Goal: Find specific page/section: Find specific page/section

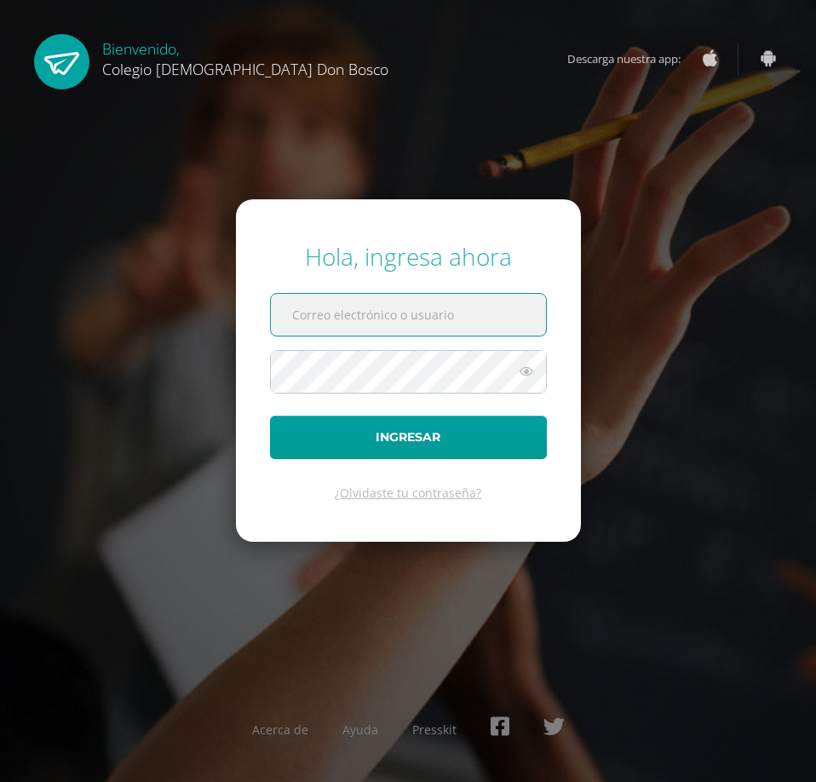
click at [326, 317] on input "text" at bounding box center [408, 315] width 275 height 42
type input "extracurricular2@donbosco.edu.gt"
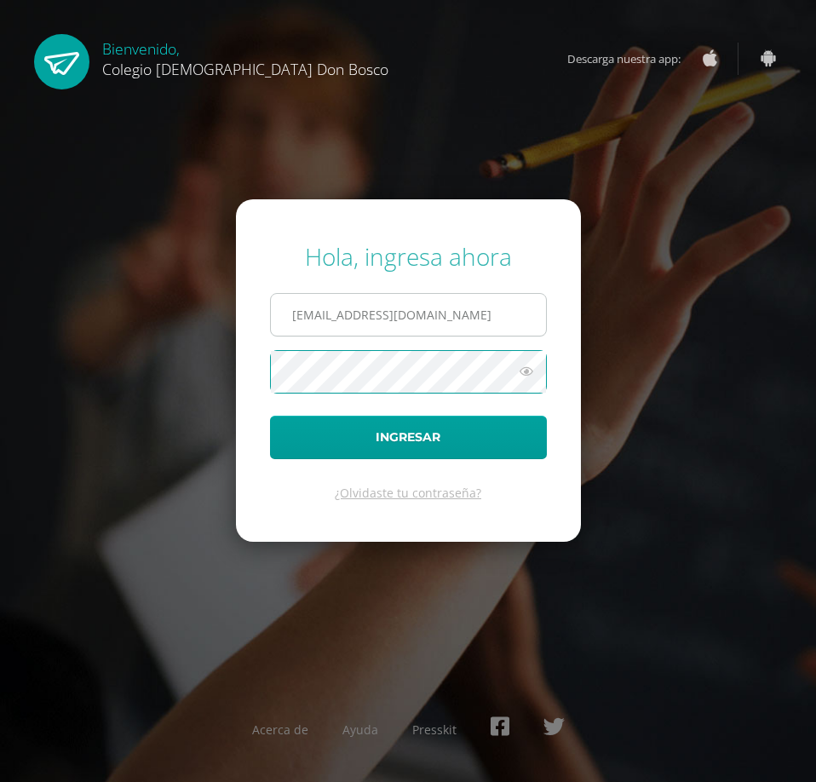
click at [270, 416] on button "Ingresar" at bounding box center [408, 437] width 277 height 43
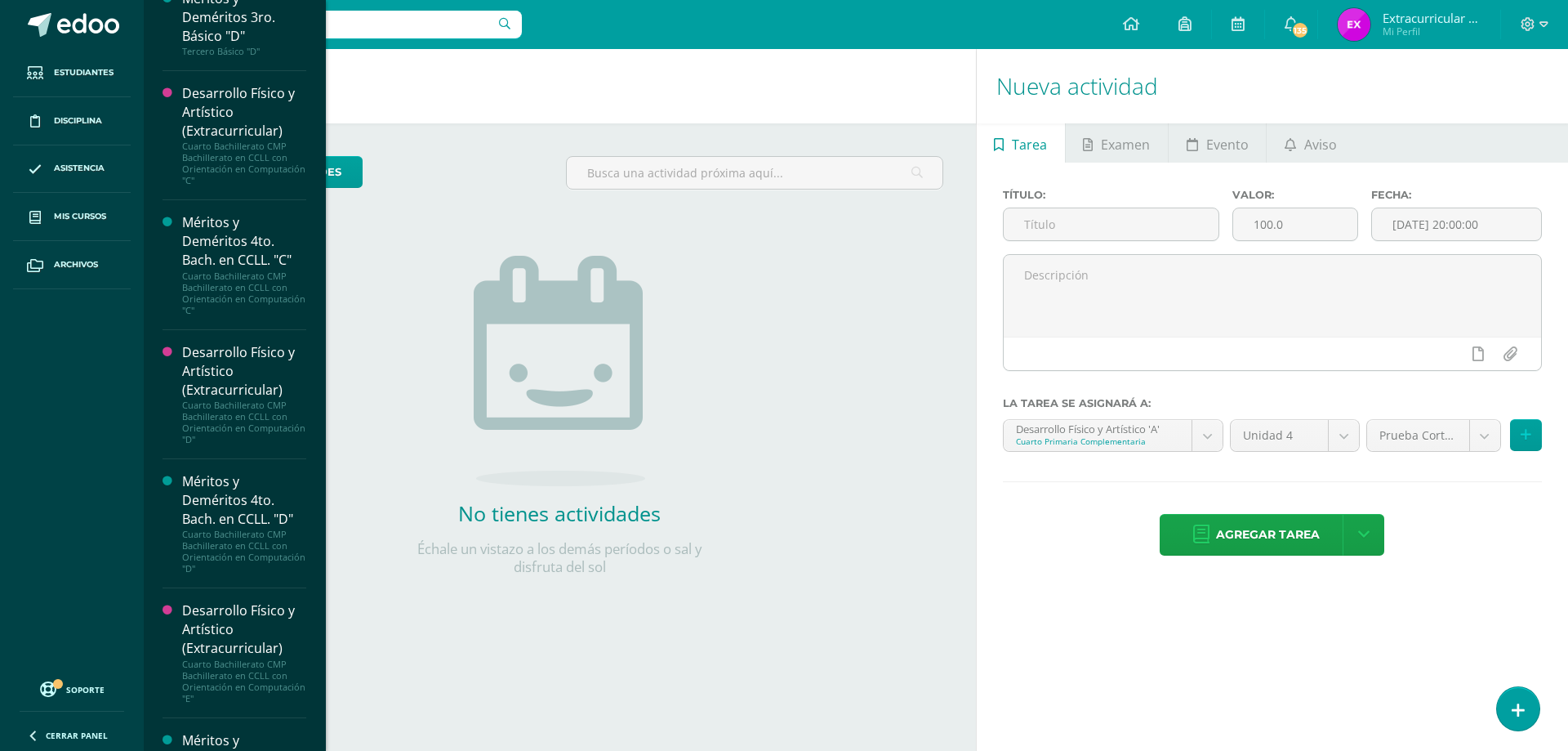
scroll to position [3100, 0]
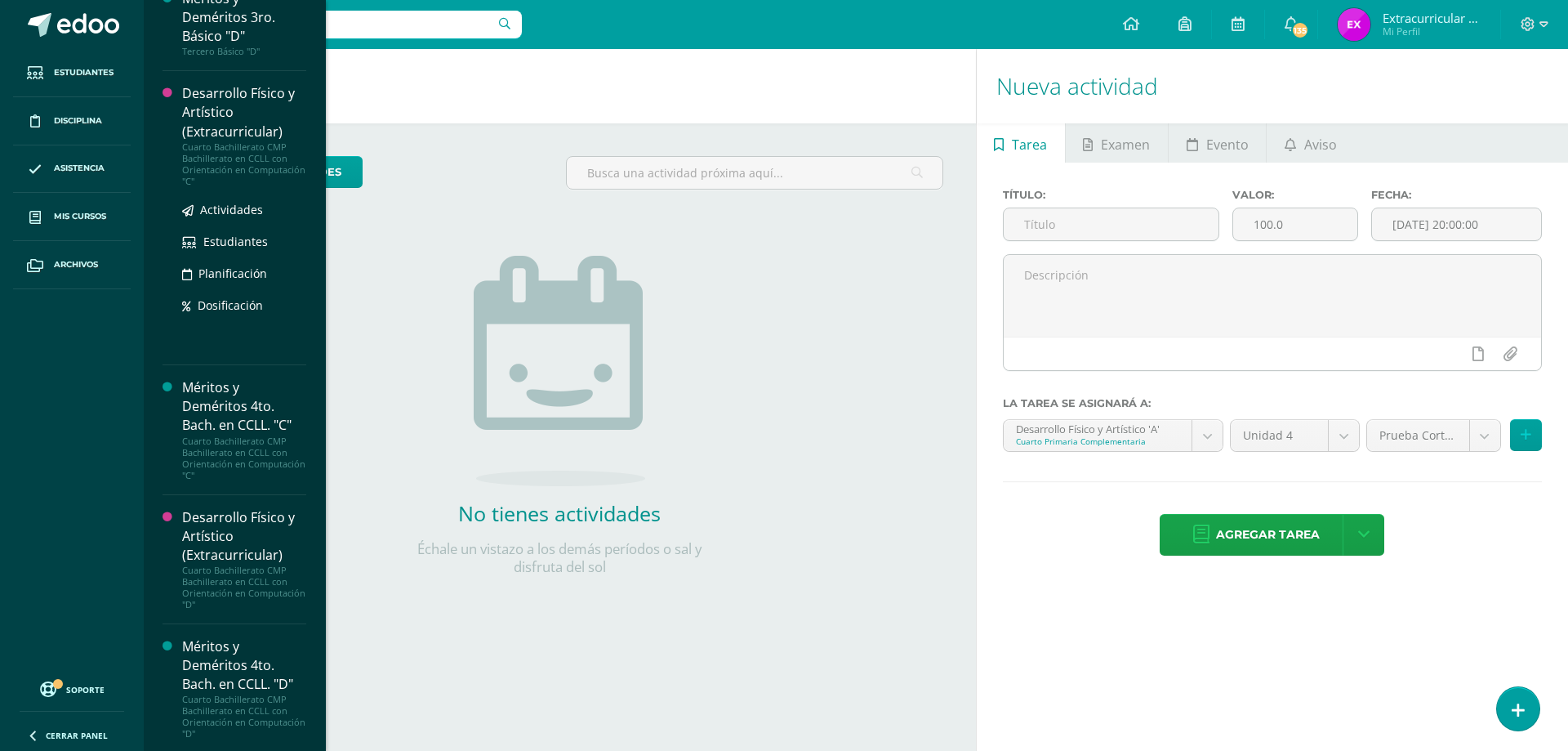
click at [246, 104] on div "Desarrollo Físico y Artístico (Extracurricular)" at bounding box center [244, 112] width 124 height 57
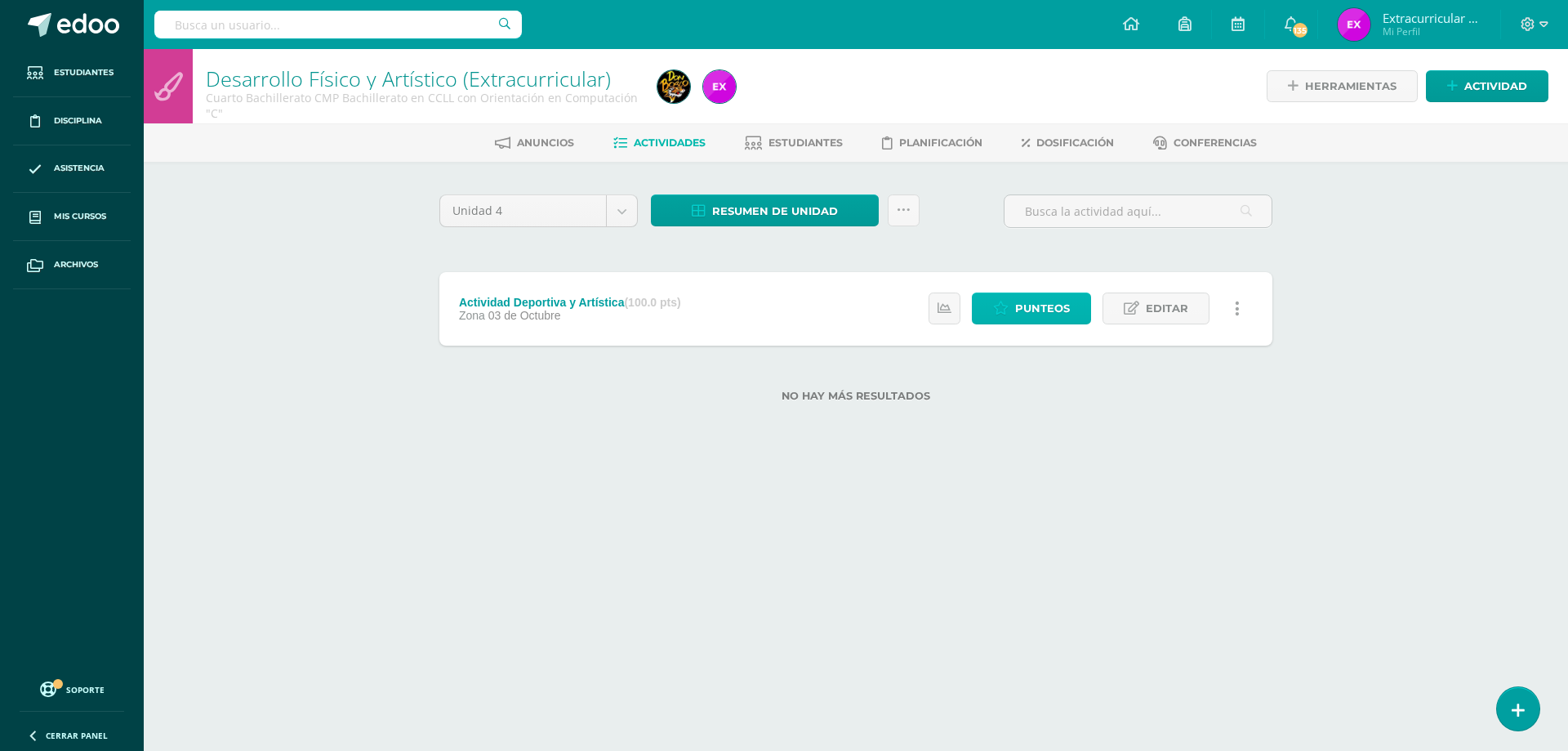
click at [1035, 317] on span "Punteos" at bounding box center [1042, 309] width 55 height 31
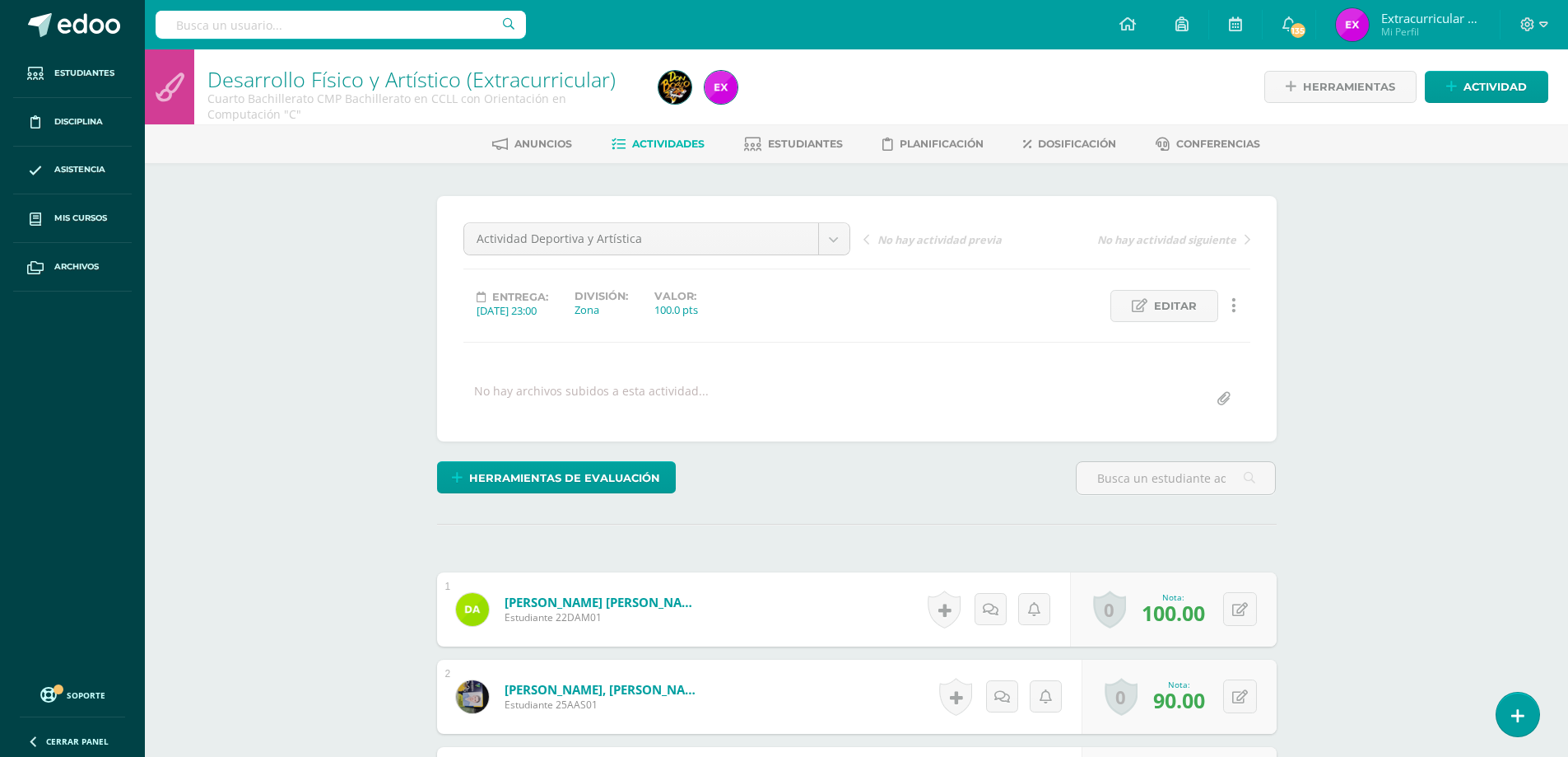
scroll to position [1, 0]
click at [1186, 30] on icon at bounding box center [1182, 23] width 14 height 15
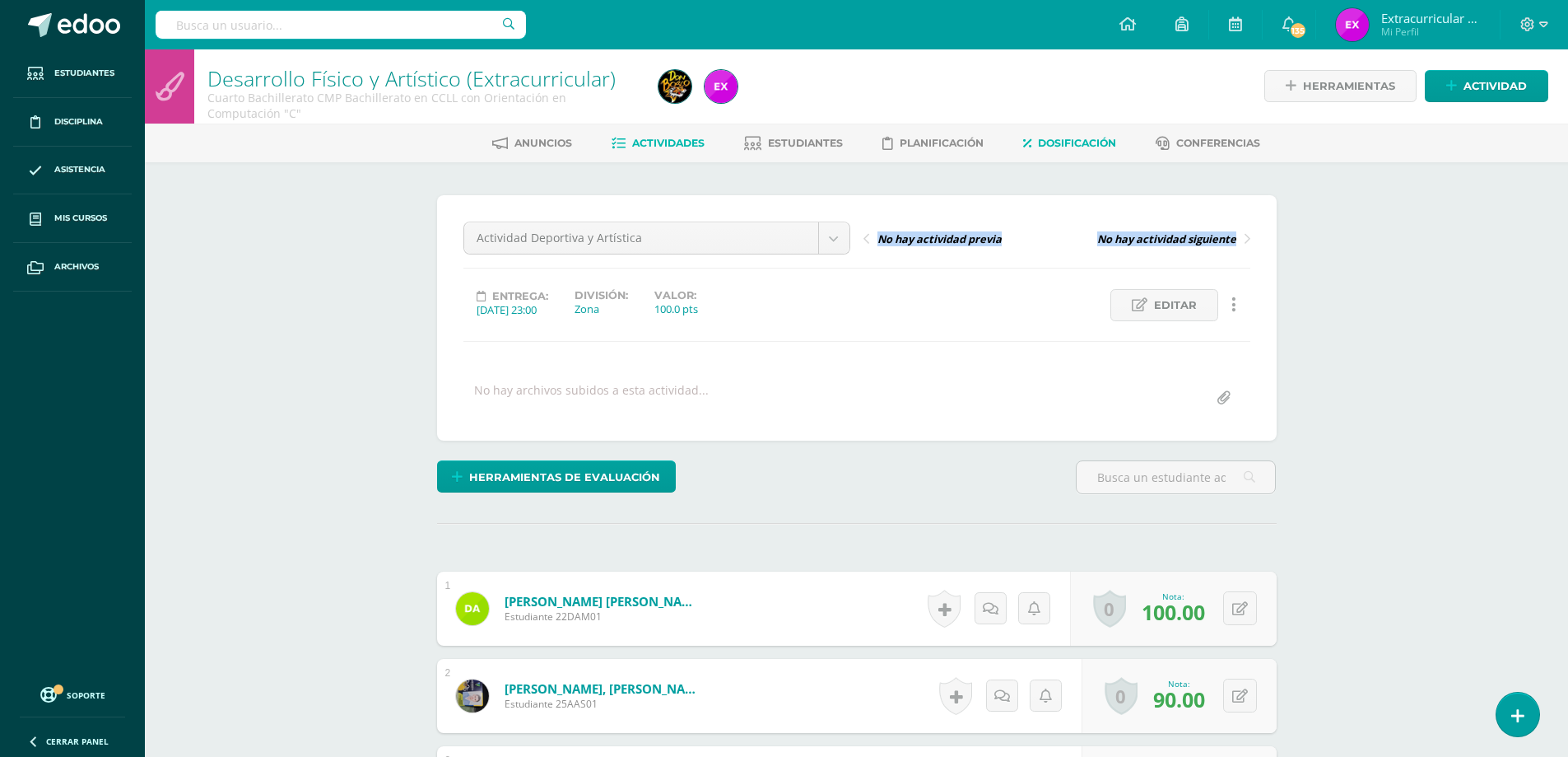
click at [1082, 142] on span "Dosificación" at bounding box center [1077, 142] width 78 height 13
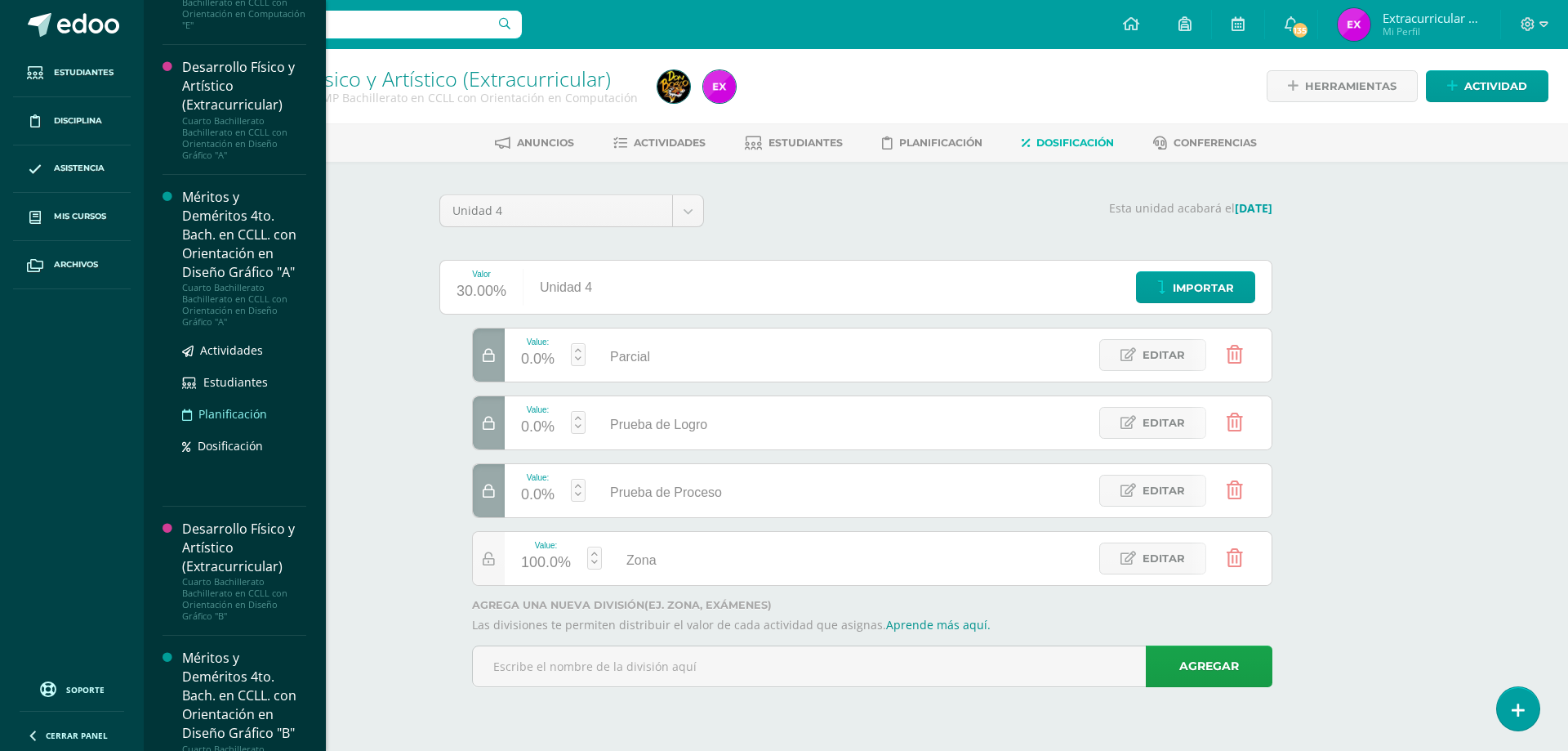
scroll to position [3954, 0]
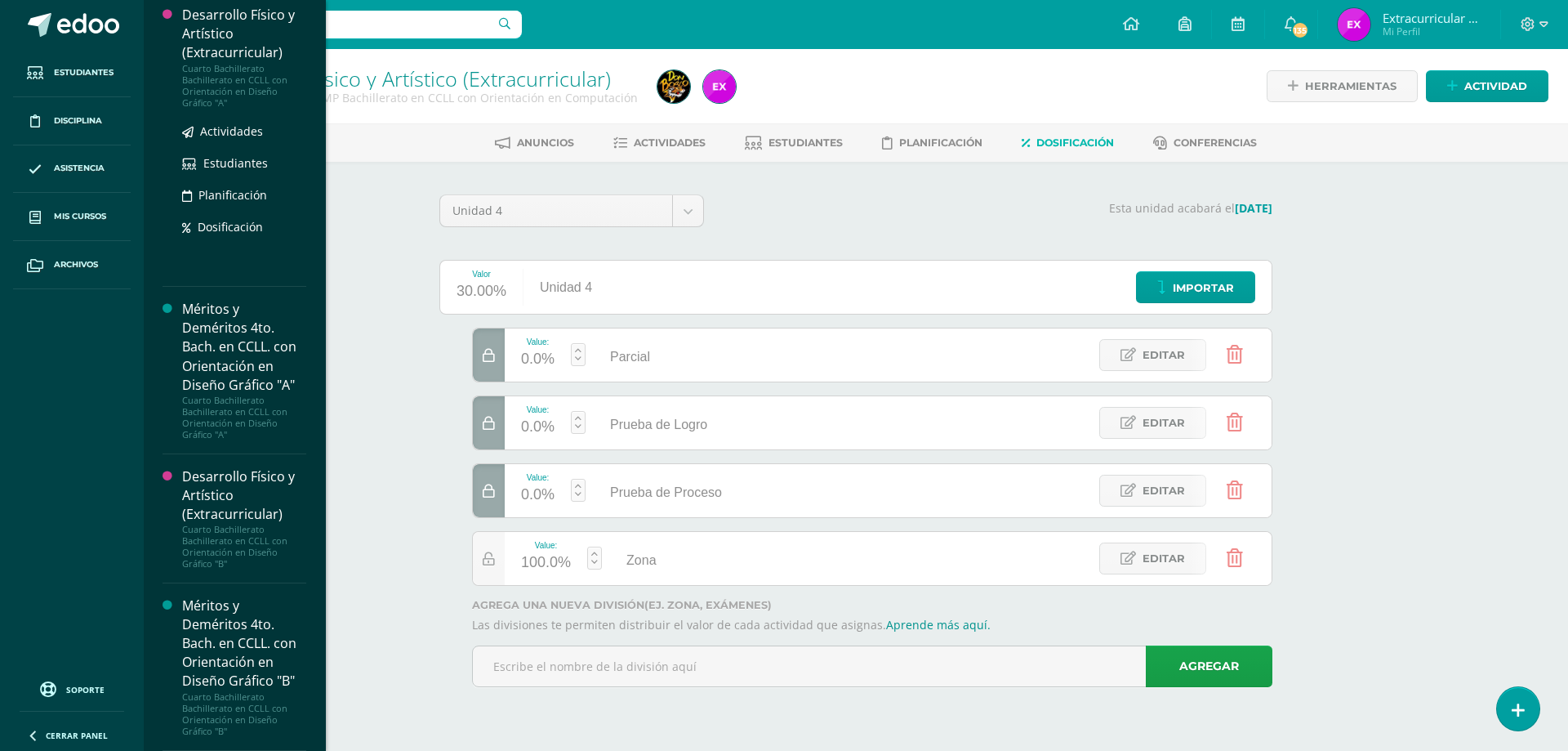
click at [240, 36] on div "Desarrollo Físico y Artístico (Extracurricular)" at bounding box center [244, 34] width 124 height 57
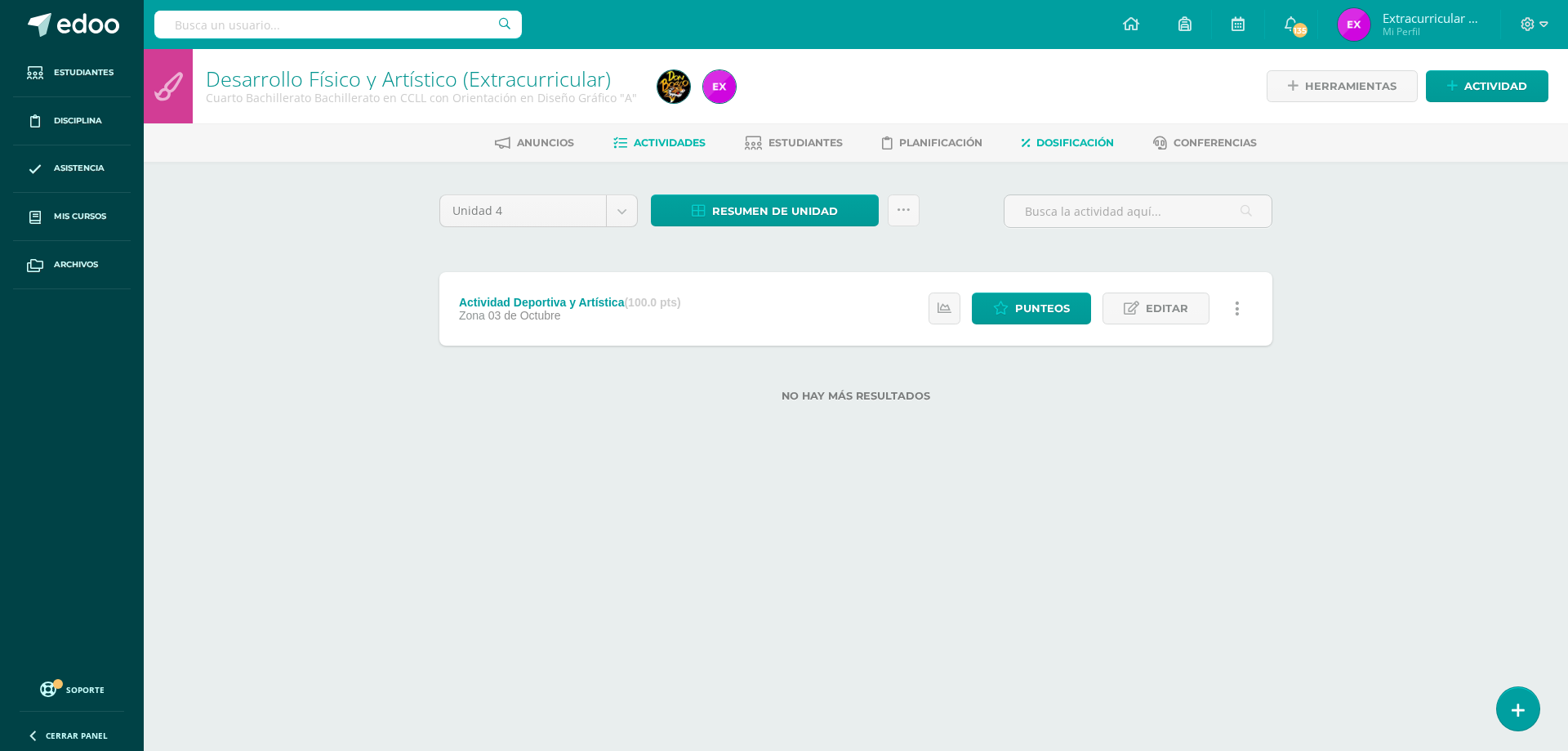
click at [1099, 136] on span "Dosificación" at bounding box center [1075, 142] width 78 height 12
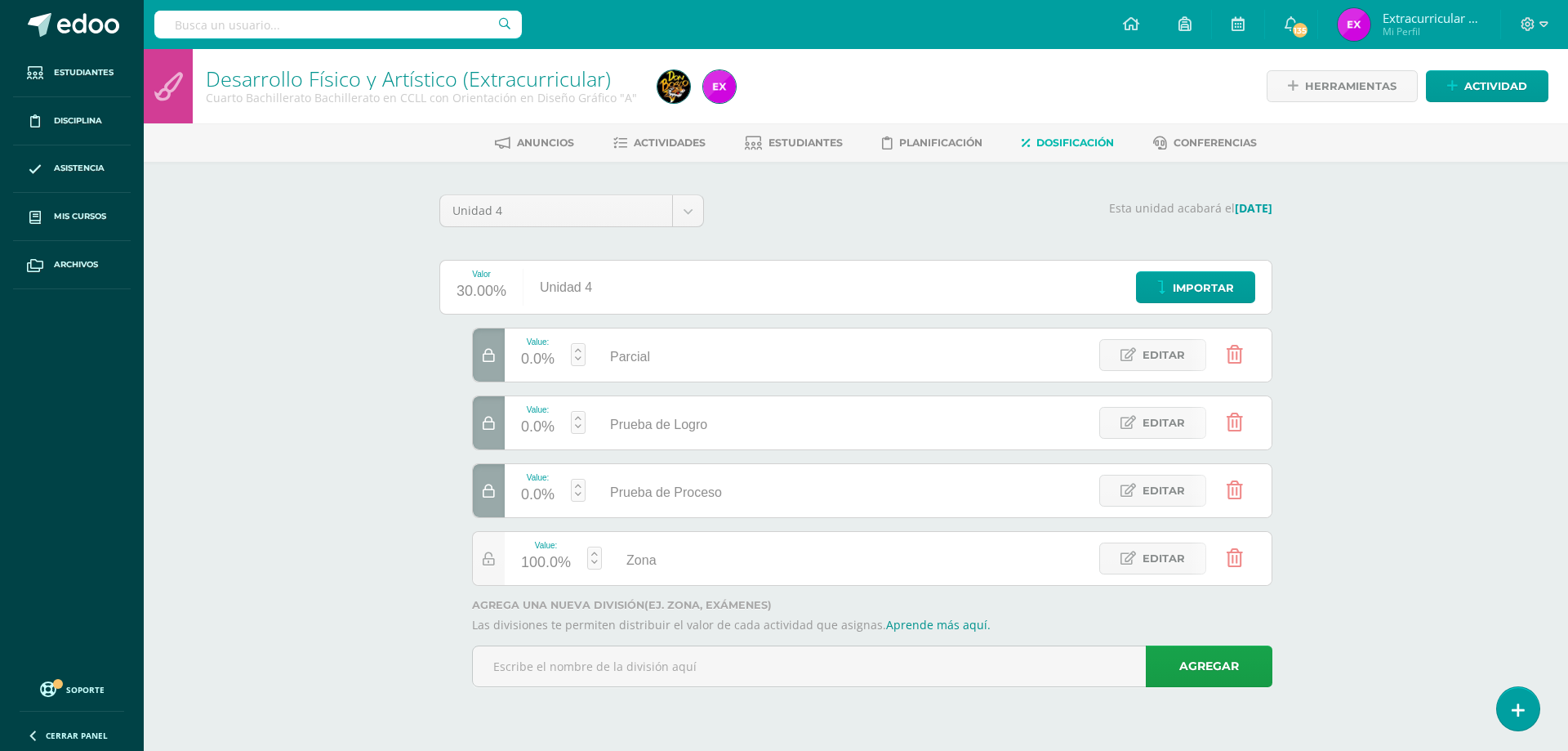
click at [282, 311] on div "Desarrollo Físico y Artístico (Extracurricular) Cuarto Bachillerato Bachillerat…" at bounding box center [855, 390] width 1424 height 684
